Goal: Find contact information: Find contact information

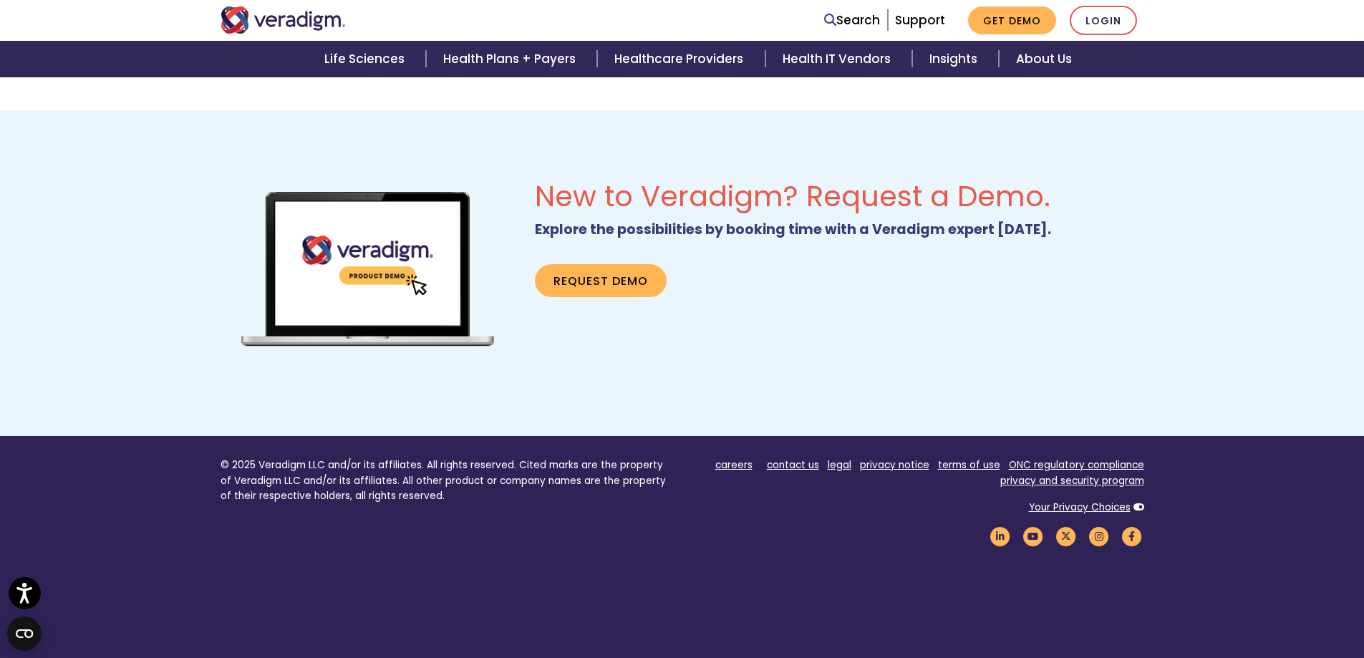
scroll to position [925, 0]
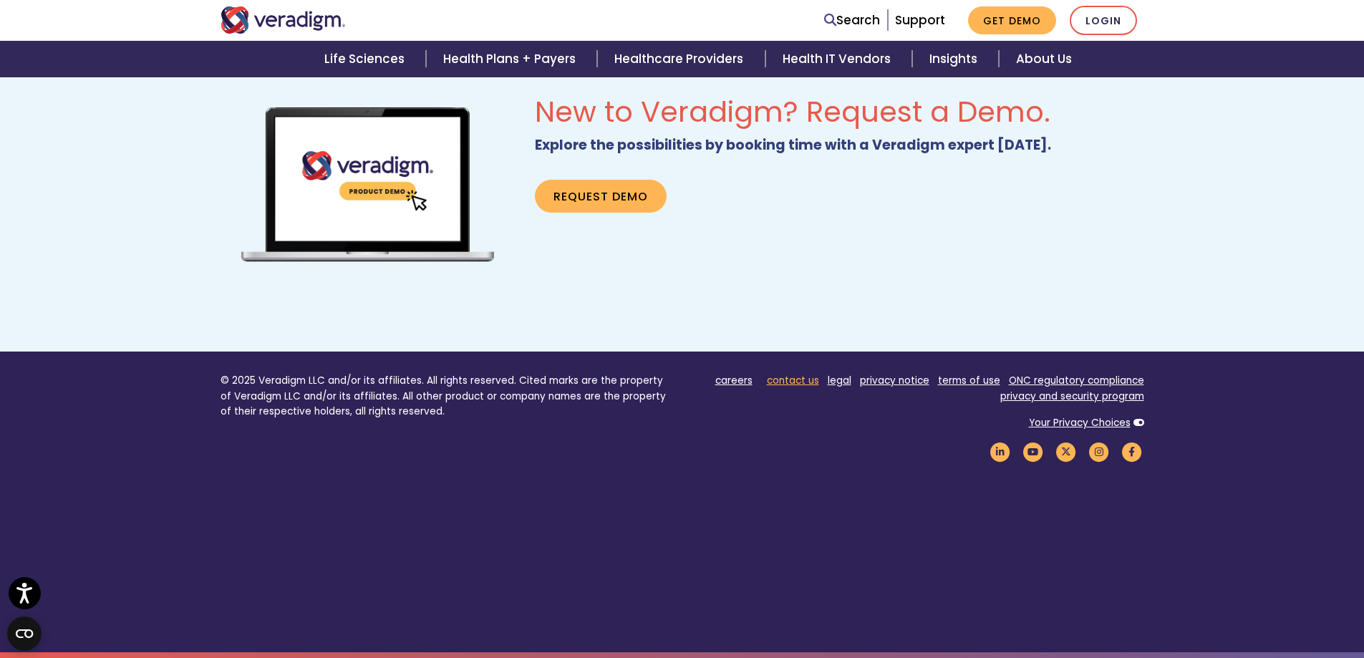
click at [810, 384] on link "contact us" at bounding box center [793, 381] width 52 height 14
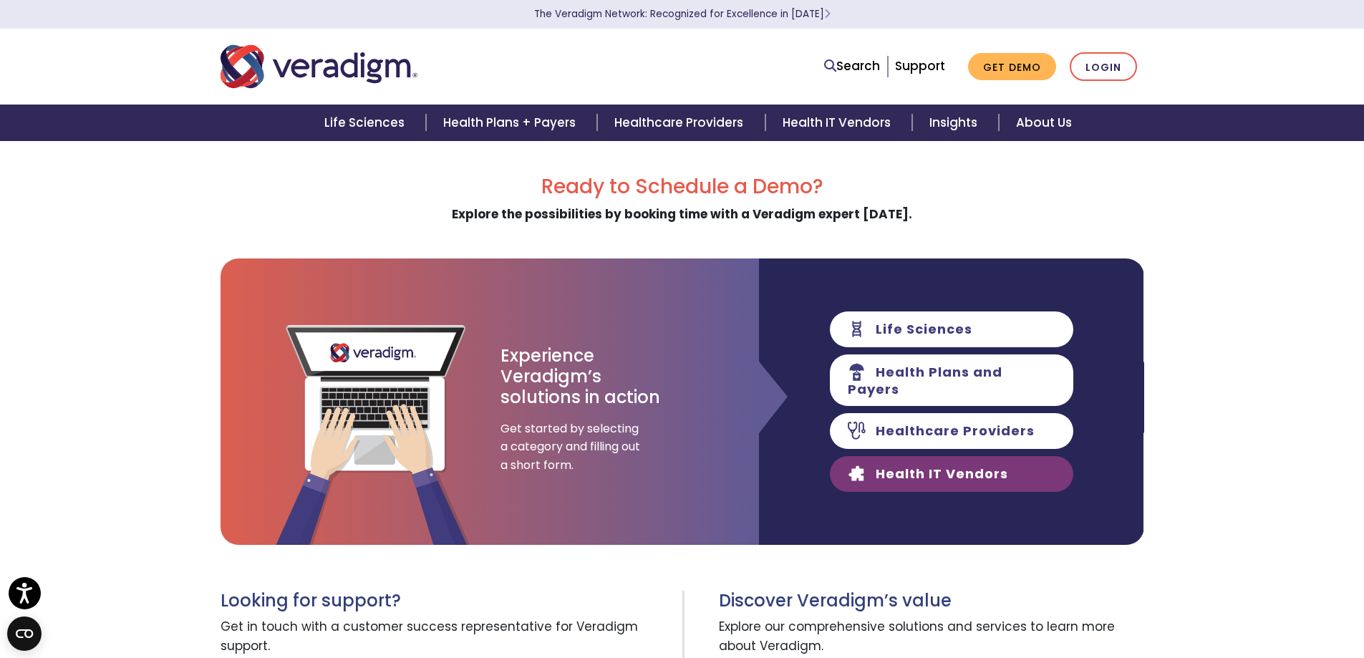
click at [921, 475] on link "Health IT Vendors" at bounding box center [951, 474] width 243 height 36
